Goal: Information Seeking & Learning: Check status

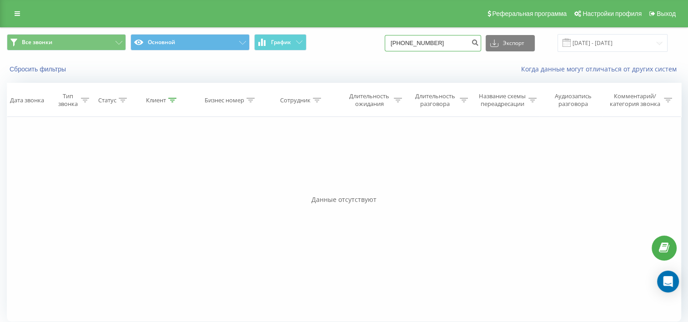
click at [410, 46] on input "+77470534148" at bounding box center [433, 43] width 96 height 16
type input "7470534148"
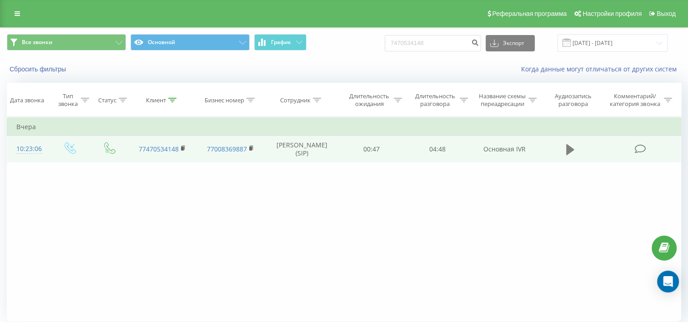
click at [563, 156] on button at bounding box center [570, 150] width 14 height 14
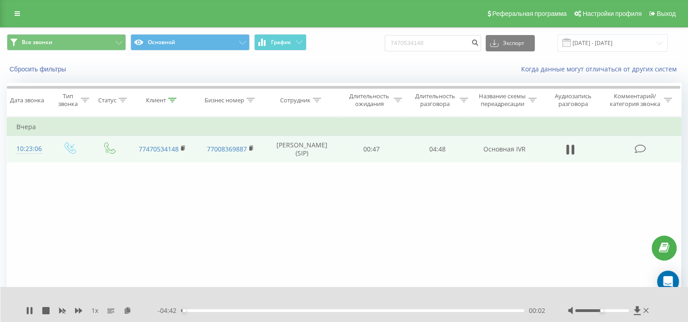
click at [436, 238] on div "Фильтровать по условию Равно Введите значение Отмена OK Фильтровать по условию …" at bounding box center [344, 219] width 674 height 205
click at [196, 310] on div "00:04" at bounding box center [352, 310] width 343 height 3
click at [202, 311] on div "00:17" at bounding box center [352, 310] width 343 height 3
click at [209, 310] on div "00:23" at bounding box center [352, 310] width 343 height 3
click at [215, 310] on div "00:28" at bounding box center [352, 310] width 343 height 3
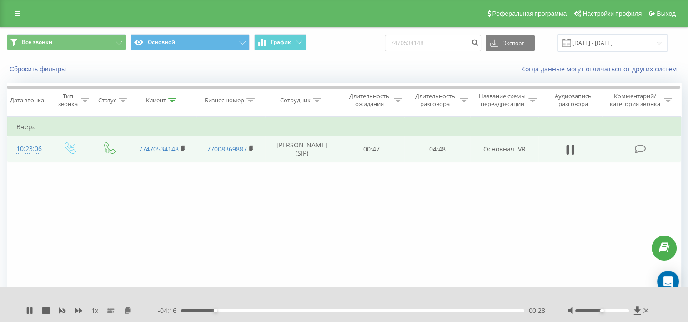
click at [218, 310] on div "00:28" at bounding box center [352, 310] width 343 height 3
click at [214, 312] on div "- 04:12 00:31 00:31" at bounding box center [351, 310] width 387 height 9
click at [212, 311] on div "00:32" at bounding box center [352, 310] width 343 height 3
click at [220, 309] on div "00:32" at bounding box center [352, 310] width 343 height 3
click at [222, 310] on div "00:34" at bounding box center [222, 311] width 4 height 4
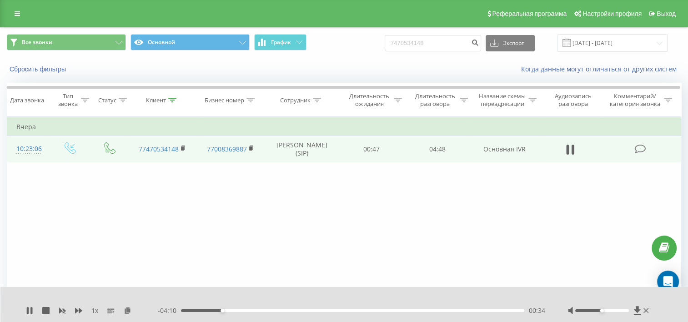
click at [225, 310] on div "00:34" at bounding box center [352, 310] width 343 height 3
click at [231, 310] on div "00:37" at bounding box center [352, 310] width 343 height 3
click at [235, 310] on div "00:42" at bounding box center [352, 310] width 343 height 3
click at [239, 310] on div "00:45" at bounding box center [352, 310] width 343 height 3
click at [244, 310] on div "00:52" at bounding box center [352, 310] width 343 height 3
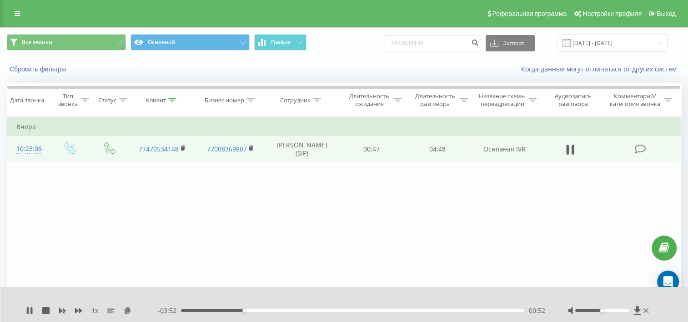
click at [248, 310] on div "00:52" at bounding box center [352, 310] width 343 height 3
click at [252, 309] on div "00:55" at bounding box center [352, 310] width 343 height 3
click at [255, 309] on div "00:59" at bounding box center [352, 310] width 343 height 3
click at [258, 309] on div "01:04" at bounding box center [352, 310] width 343 height 3
click at [262, 309] on div "01:07" at bounding box center [352, 310] width 343 height 3
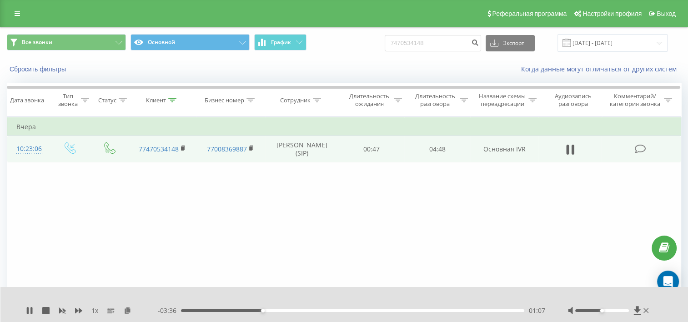
click at [265, 309] on div "01:07" at bounding box center [352, 310] width 343 height 3
click at [270, 308] on div "- 03:33 01:10 01:10" at bounding box center [351, 310] width 387 height 9
click at [269, 310] on div "01:11" at bounding box center [352, 310] width 343 height 3
click at [271, 309] on div "01:14" at bounding box center [272, 311] width 4 height 4
click at [273, 309] on div "01:16" at bounding box center [273, 311] width 4 height 4
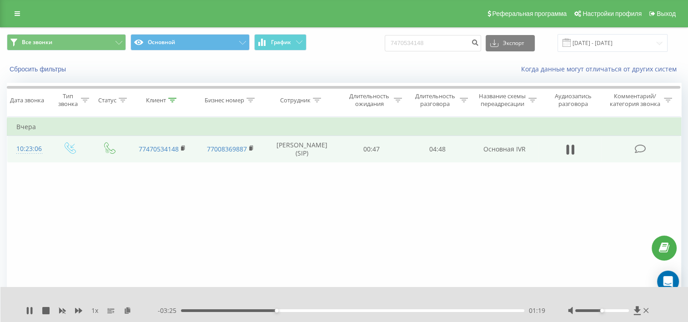
click at [278, 309] on div "01:19" at bounding box center [277, 311] width 4 height 4
click at [283, 310] on div "01:20" at bounding box center [352, 310] width 343 height 3
click at [287, 310] on div "01:28" at bounding box center [352, 310] width 343 height 3
click at [293, 310] on div "01:28" at bounding box center [352, 310] width 343 height 3
click at [296, 310] on div "01:36" at bounding box center [352, 310] width 343 height 3
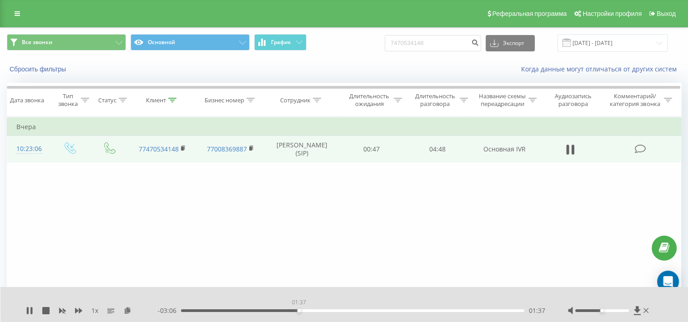
click at [299, 310] on div "01:37" at bounding box center [352, 310] width 343 height 3
click at [307, 310] on div "01:38" at bounding box center [352, 310] width 343 height 3
click at [314, 310] on div "01:50" at bounding box center [352, 310] width 343 height 3
click at [317, 310] on div "01:50" at bounding box center [352, 310] width 343 height 3
click at [320, 310] on div "01:53" at bounding box center [352, 310] width 343 height 3
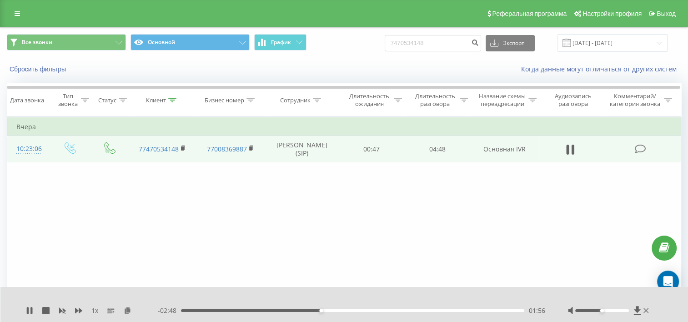
click at [325, 311] on div "01:56" at bounding box center [352, 310] width 343 height 3
click at [328, 311] on div "01:59" at bounding box center [352, 310] width 343 height 3
click at [332, 311] on div "02:05" at bounding box center [352, 310] width 343 height 3
click at [337, 310] on div "02:09" at bounding box center [352, 310] width 343 height 3
click at [343, 310] on div "02:10" at bounding box center [352, 310] width 343 height 3
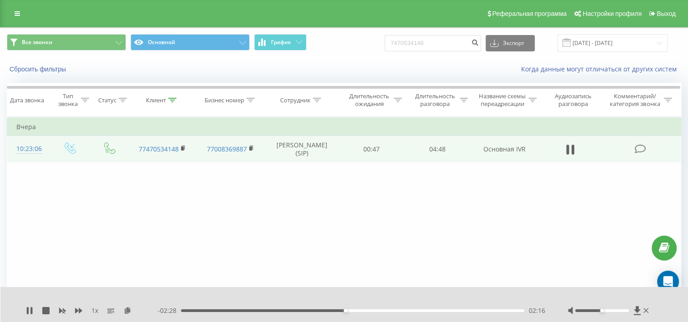
click at [349, 311] on div "02:16" at bounding box center [352, 310] width 343 height 3
click at [345, 309] on div "02:23" at bounding box center [352, 310] width 343 height 3
click at [366, 310] on div "02:32" at bounding box center [365, 311] width 4 height 4
click at [369, 310] on div "02:35" at bounding box center [352, 310] width 343 height 3
click at [371, 310] on div "02:37" at bounding box center [372, 311] width 4 height 4
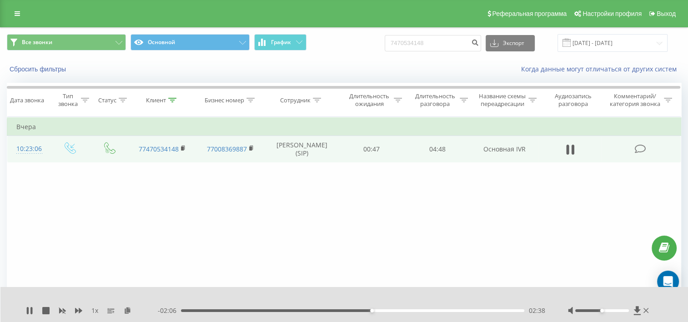
click at [376, 308] on div "- 02:06 02:38 02:38" at bounding box center [351, 310] width 387 height 9
click at [405, 309] on div "03:05" at bounding box center [352, 310] width 343 height 3
click at [407, 311] on div "03:06" at bounding box center [352, 310] width 343 height 3
click at [411, 311] on div "03:08" at bounding box center [352, 310] width 343 height 3
click at [414, 311] on div "03:13" at bounding box center [352, 310] width 343 height 3
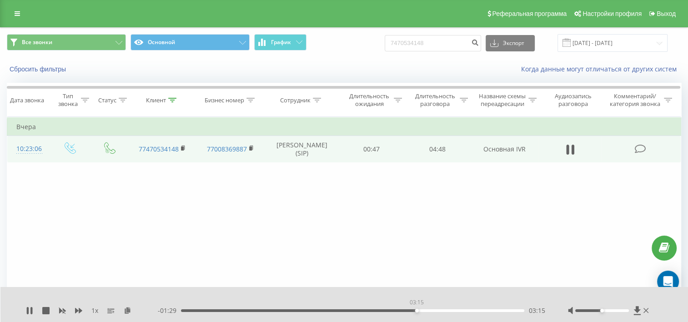
click at [416, 310] on div "03:15" at bounding box center [352, 310] width 343 height 3
click at [420, 311] on div "03:18" at bounding box center [352, 310] width 343 height 3
click at [26, 310] on icon at bounding box center [29, 310] width 7 height 7
click at [439, 46] on input "7470534148" at bounding box center [433, 43] width 96 height 16
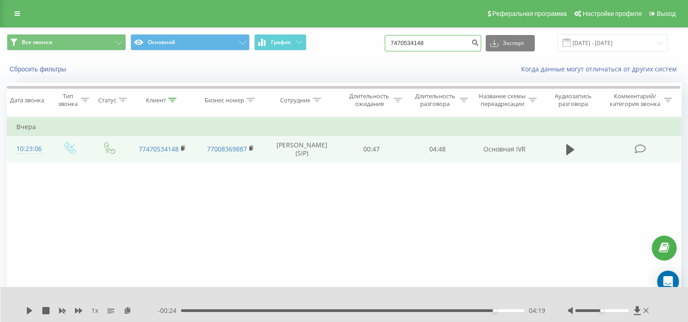
paste input "713775675"
type input "7713775675"
click at [479, 44] on icon "submit" at bounding box center [475, 41] width 8 height 5
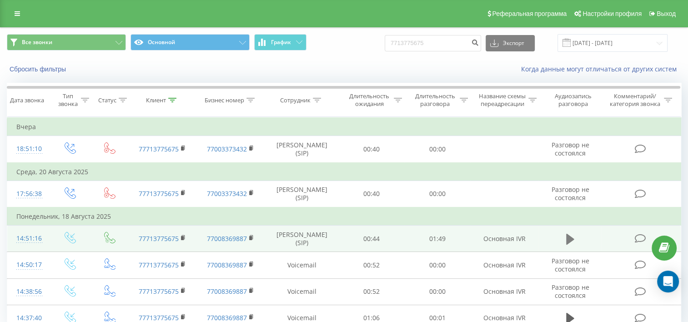
click at [571, 240] on icon at bounding box center [570, 239] width 8 height 13
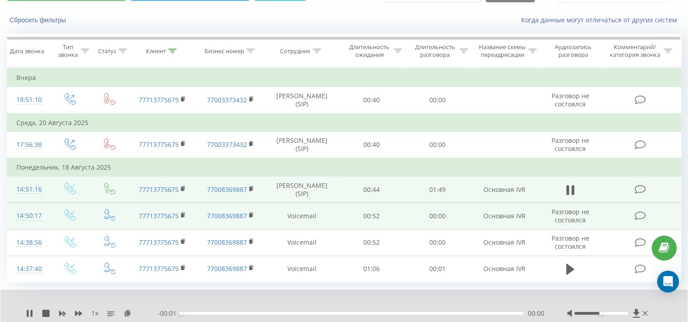
scroll to position [50, 0]
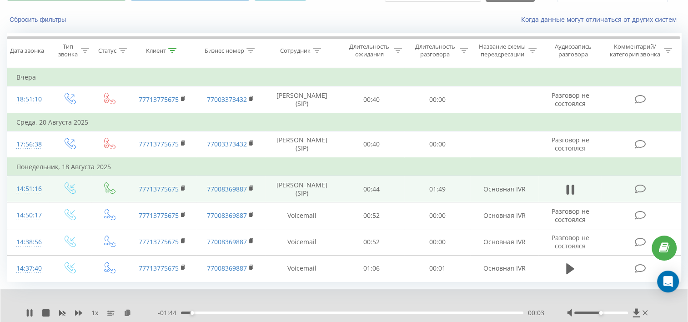
click at [198, 316] on div "- 01:44 00:03 00:03" at bounding box center [351, 312] width 386 height 9
click at [198, 314] on div "00:04" at bounding box center [352, 312] width 342 height 3
click at [205, 314] on div "00:06" at bounding box center [352, 312] width 342 height 3
click at [210, 314] on div "00:09" at bounding box center [352, 312] width 342 height 3
click at [218, 314] on div "00:10" at bounding box center [352, 312] width 342 height 3
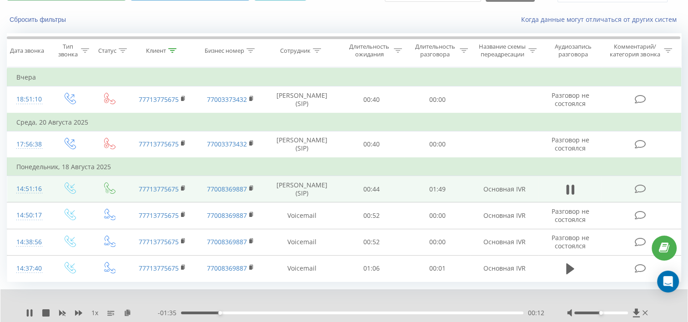
click at [224, 314] on div "00:12" at bounding box center [352, 312] width 342 height 3
click at [232, 314] on div "00:14" at bounding box center [352, 312] width 342 height 3
click at [239, 314] on div "00:18" at bounding box center [352, 312] width 342 height 3
click at [245, 314] on div "00:20" at bounding box center [352, 312] width 342 height 3
click at [251, 314] on div "00:20" at bounding box center [352, 312] width 342 height 3
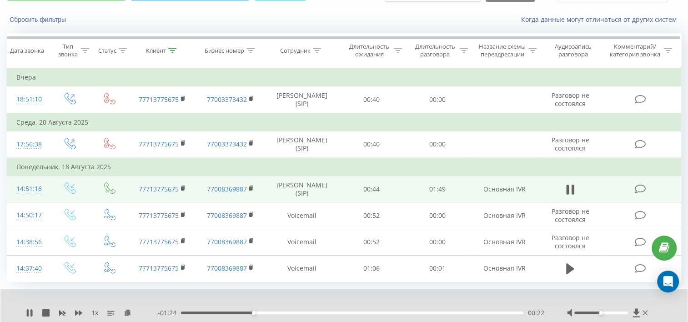
click at [258, 314] on div "00:22" at bounding box center [352, 312] width 342 height 3
click at [273, 314] on div "00:29" at bounding box center [352, 312] width 342 height 3
click at [348, 314] on div "00:51" at bounding box center [352, 312] width 342 height 3
click at [358, 315] on div "- 00:54 00:52 00:52" at bounding box center [351, 312] width 386 height 9
click at [356, 314] on div "00:55" at bounding box center [352, 312] width 342 height 3
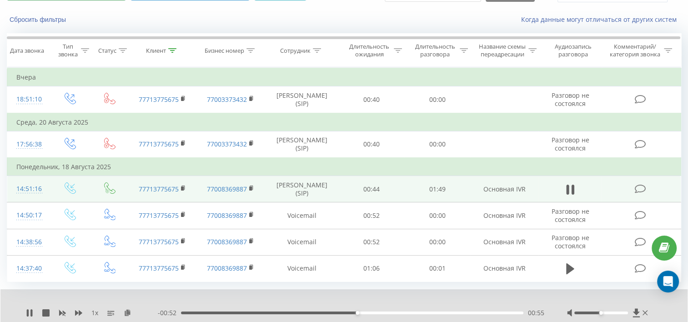
click at [361, 314] on div "00:55" at bounding box center [352, 312] width 342 height 3
click at [364, 314] on div "00:57" at bounding box center [352, 312] width 342 height 3
click at [370, 314] on div "00:59" at bounding box center [352, 312] width 342 height 3
click at [375, 314] on div "00:59" at bounding box center [352, 312] width 342 height 3
click at [381, 314] on div "01:02" at bounding box center [352, 312] width 342 height 3
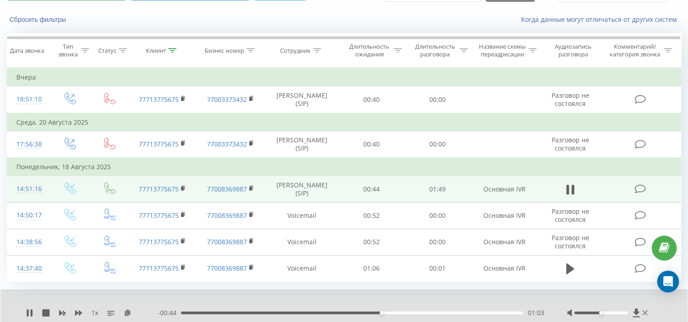
click at [386, 314] on div "01:03" at bounding box center [352, 312] width 342 height 3
click at [388, 315] on div "01:04" at bounding box center [387, 313] width 4 height 4
click at [396, 314] on div "01:07" at bounding box center [352, 312] width 342 height 3
click at [401, 314] on div "01:09" at bounding box center [352, 312] width 342 height 3
click at [406, 314] on div "01:09" at bounding box center [352, 312] width 342 height 3
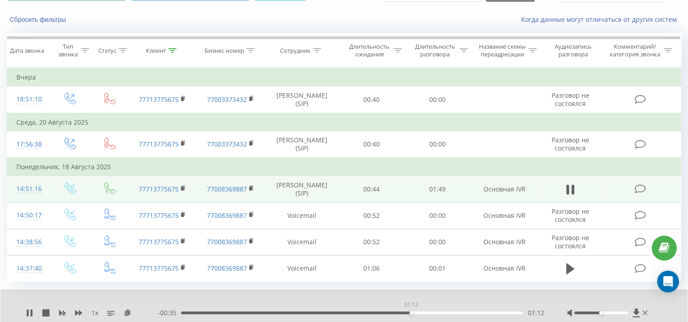
click at [411, 314] on div "01:12" at bounding box center [352, 312] width 342 height 3
click at [416, 314] on div "01:12" at bounding box center [352, 312] width 342 height 3
click at [421, 314] on div "01:15" at bounding box center [352, 312] width 342 height 3
click at [426, 314] on div "01:15" at bounding box center [352, 312] width 342 height 3
click at [415, 314] on div "01:17" at bounding box center [352, 312] width 342 height 3
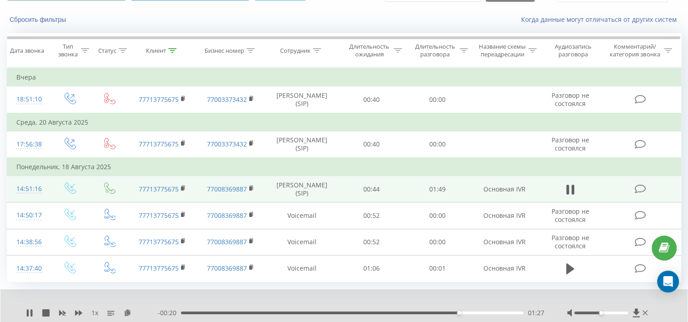
click at [466, 314] on div "01:27" at bounding box center [352, 312] width 342 height 3
click at [472, 314] on div "01:30" at bounding box center [352, 312] width 342 height 3
drag, startPoint x: 454, startPoint y: 321, endPoint x: 314, endPoint y: 325, distance: 140.1
click at [314, 272] on html "cdekqaz.kz 7713775675 Проекты cdekqaz.kz Дашборд Центр обращений Журнал звонков…" at bounding box center [344, 111] width 688 height 322
click at [197, 317] on div "- 00:14 01:32 01:32" at bounding box center [351, 312] width 386 height 9
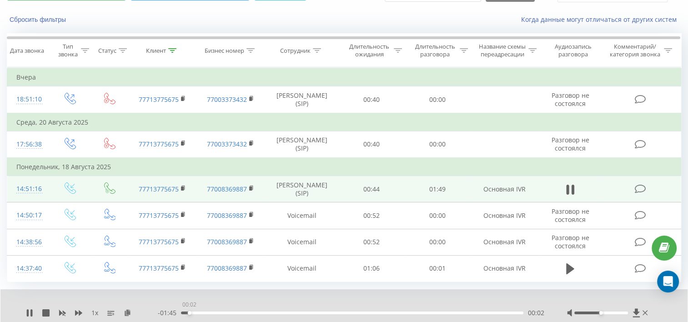
click at [189, 314] on div "00:02" at bounding box center [352, 312] width 342 height 3
click at [571, 190] on icon at bounding box center [570, 189] width 8 height 13
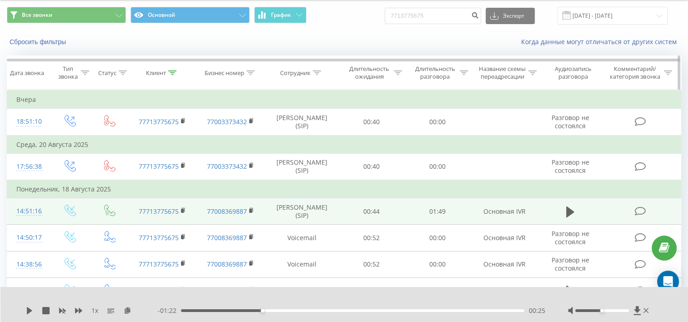
scroll to position [0, 0]
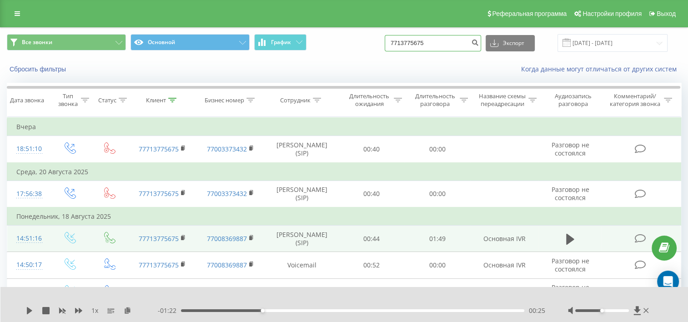
click at [451, 43] on input "7713775675" at bounding box center [433, 43] width 96 height 16
paste input "7715493705"
click at [451, 43] on input "77137756757715493705" at bounding box center [433, 43] width 96 height 16
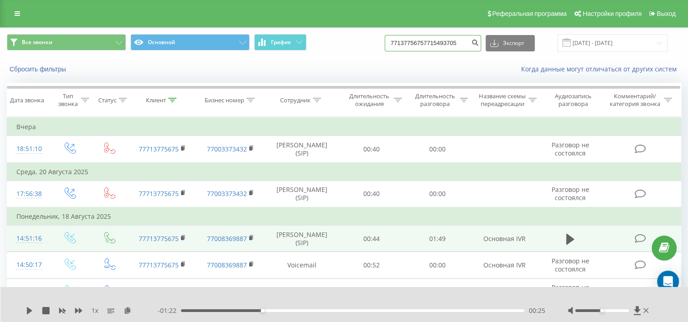
paste input
type input "7715493705"
click at [479, 44] on icon "submit" at bounding box center [475, 41] width 8 height 5
